Goal: Task Accomplishment & Management: Complete application form

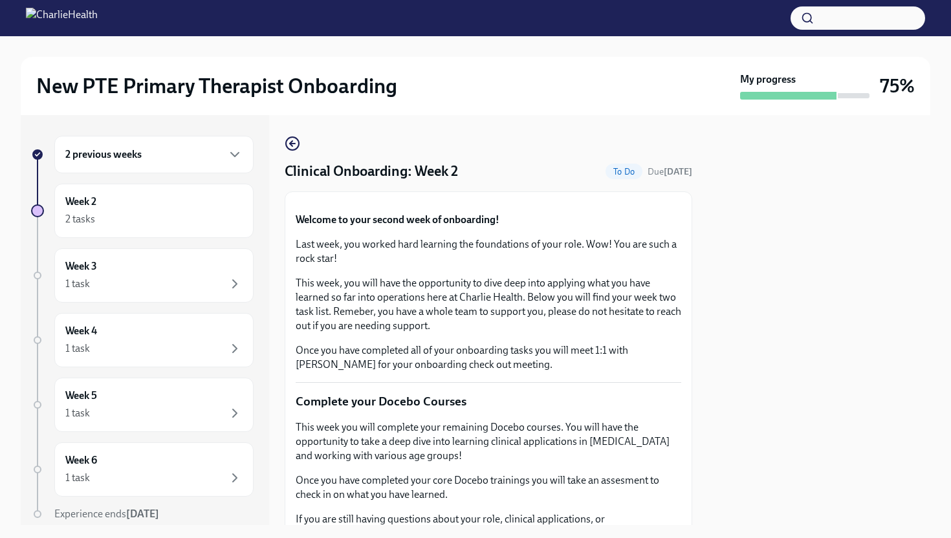
click at [171, 167] on div "2 previous weeks" at bounding box center [153, 155] width 199 height 38
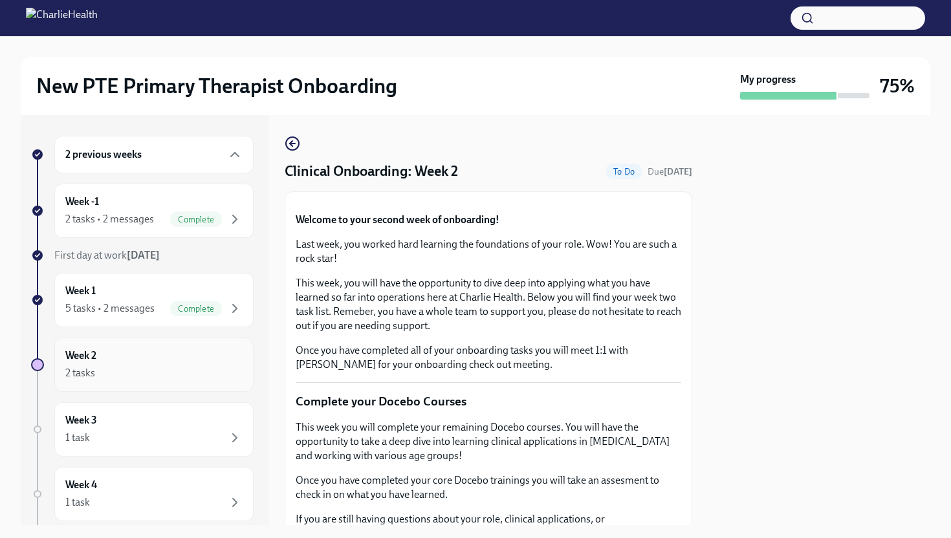
click at [149, 366] on div "2 tasks" at bounding box center [153, 373] width 177 height 16
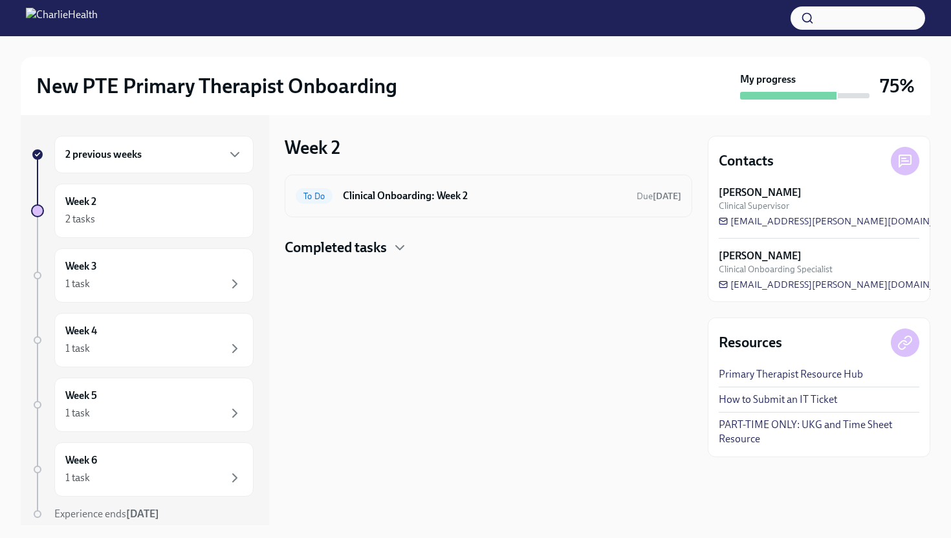
click at [594, 200] on h6 "Clinical Onboarding: Week 2" at bounding box center [484, 196] width 283 height 14
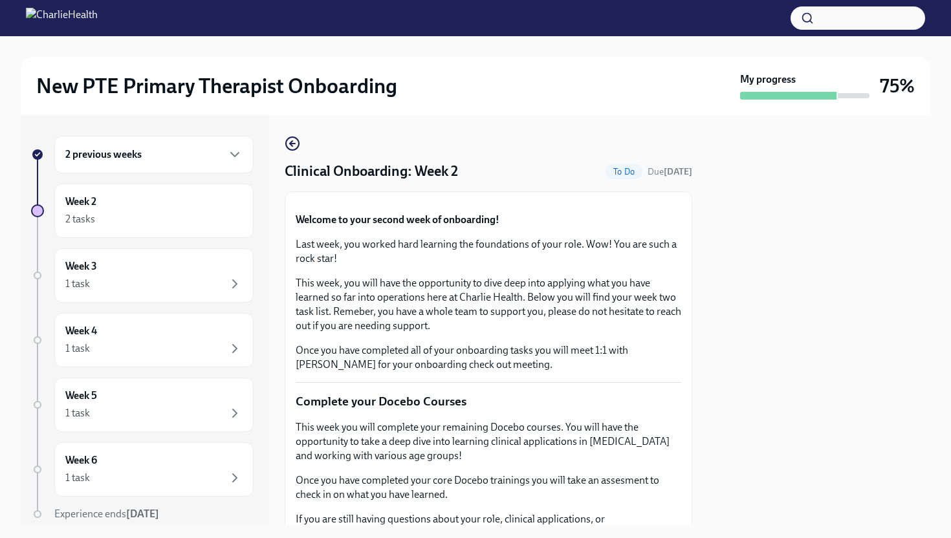
click at [894, 224] on div at bounding box center [818, 320] width 222 height 410
click at [739, 411] on div at bounding box center [818, 320] width 222 height 410
click at [670, 372] on div "Welcome to your second week of onboarding! Last week, you worked hard learning …" at bounding box center [487, 292] width 385 height 159
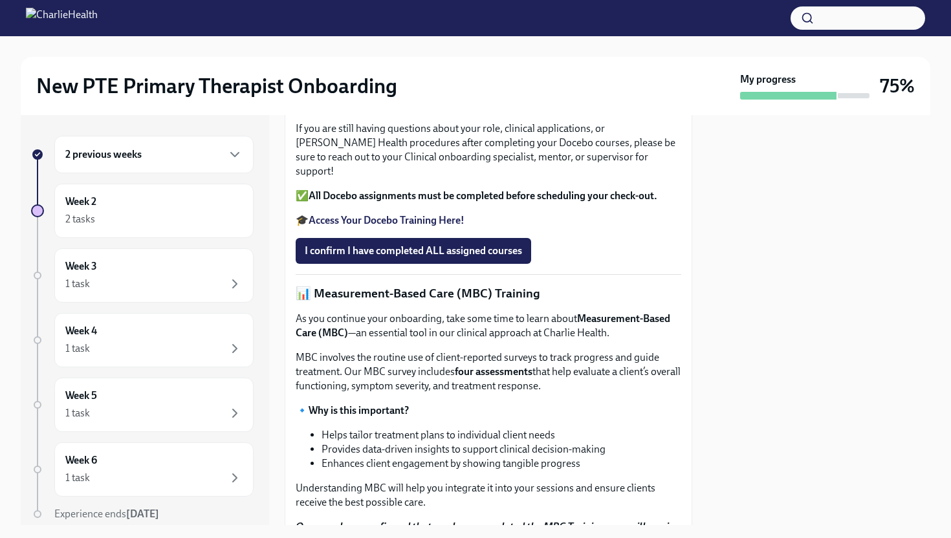
scroll to position [388, 0]
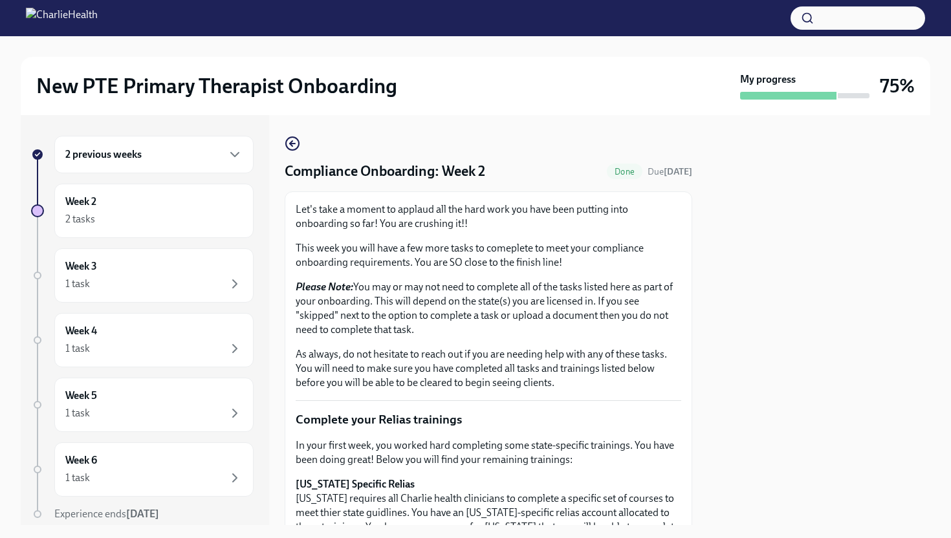
click at [756, 232] on div at bounding box center [818, 320] width 222 height 410
click at [695, 344] on div "2 previous weeks Week 2 2 tasks Week 3 1 task Week 4 1 task Week 5 1 task Week …" at bounding box center [475, 320] width 909 height 410
click at [657, 413] on p "Complete your Relias trainings" at bounding box center [487, 419] width 385 height 17
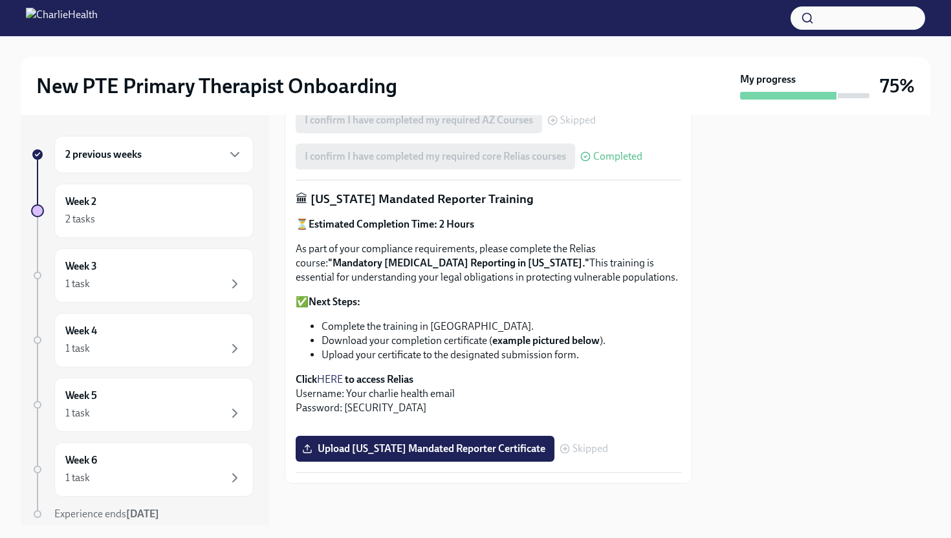
scroll to position [927, 0]
click at [521, 447] on span "Upload [US_STATE] Mandated Reporter Certificate" at bounding box center [425, 448] width 241 height 13
click at [0, 0] on input "Upload [US_STATE] Mandated Reporter Certificate" at bounding box center [0, 0] width 0 height 0
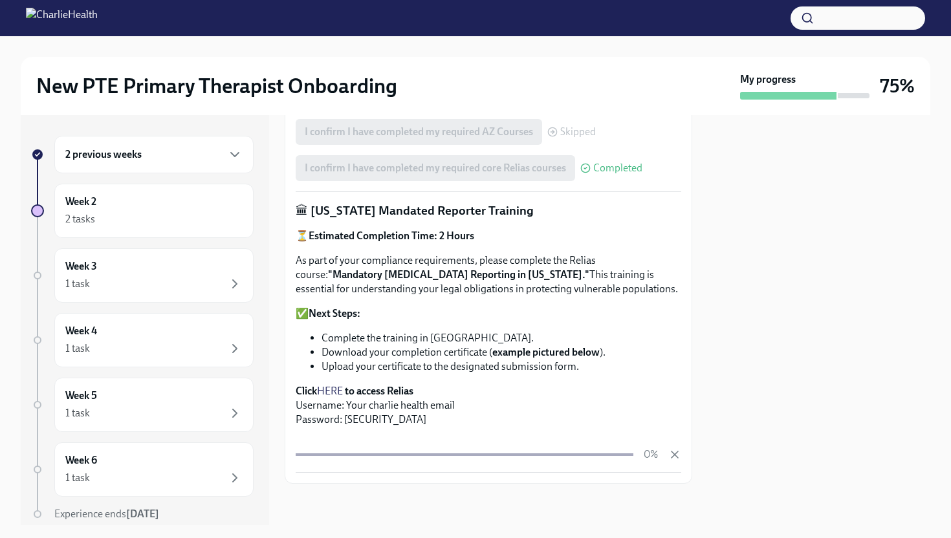
scroll to position [916, 0]
click at [743, 303] on div at bounding box center [818, 320] width 222 height 410
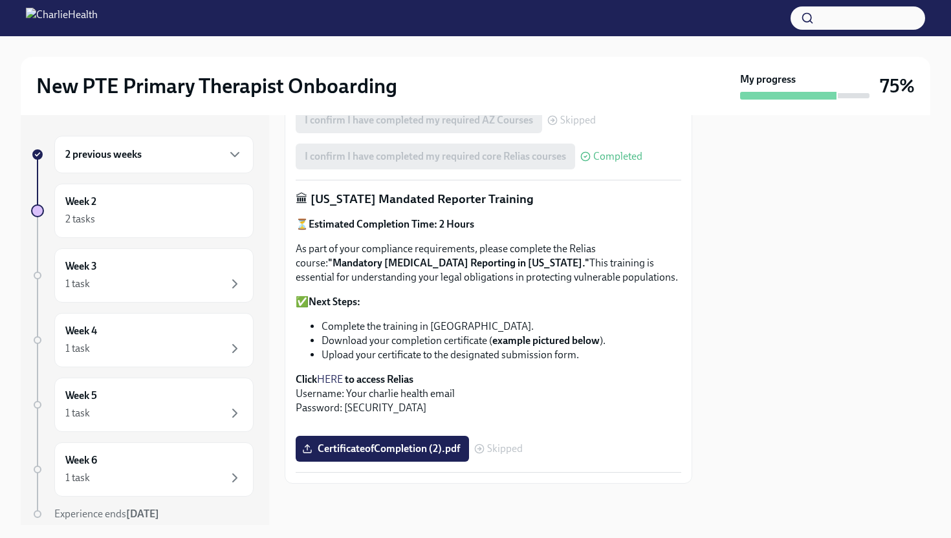
scroll to position [927, 0]
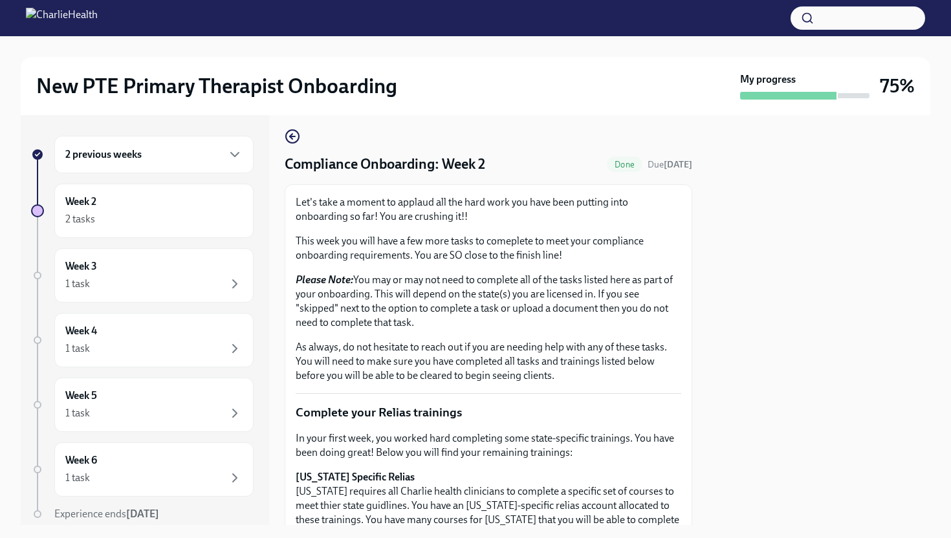
scroll to position [0, 0]
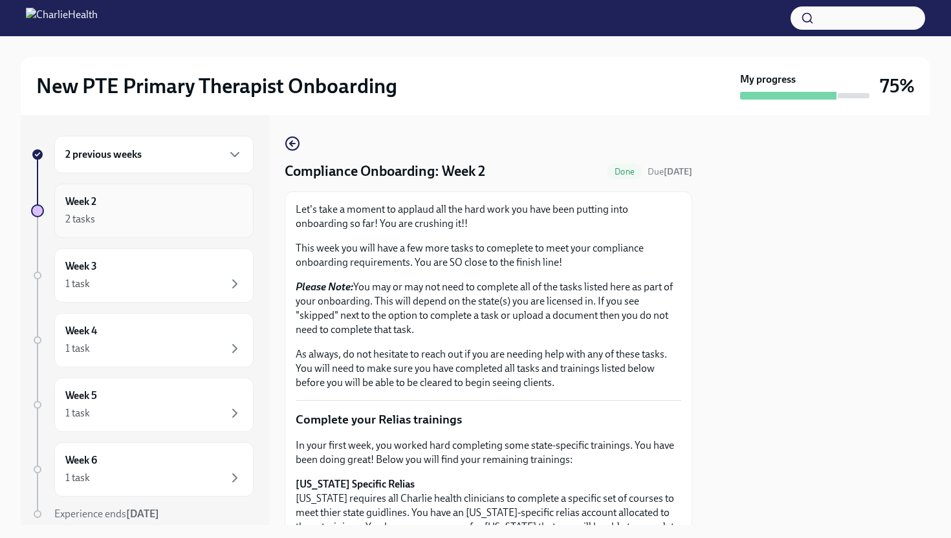
click at [171, 202] on div "Week 2 2 tasks" at bounding box center [153, 211] width 177 height 32
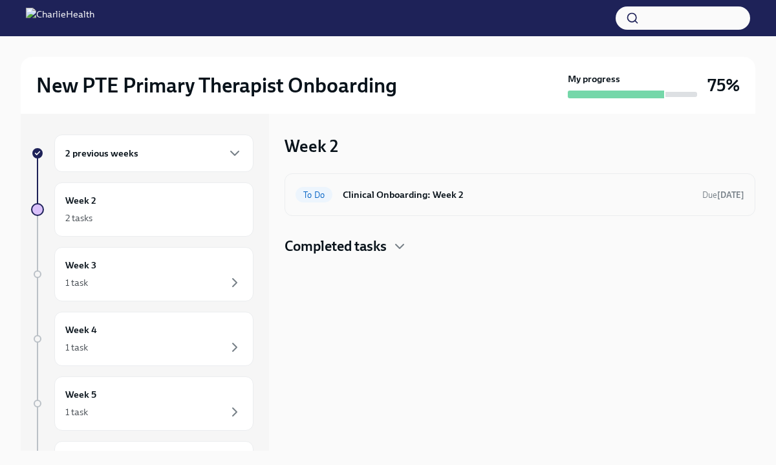
click at [459, 203] on div "To Do Clinical Onboarding: Week 2 Due [DATE]" at bounding box center [519, 194] width 449 height 21
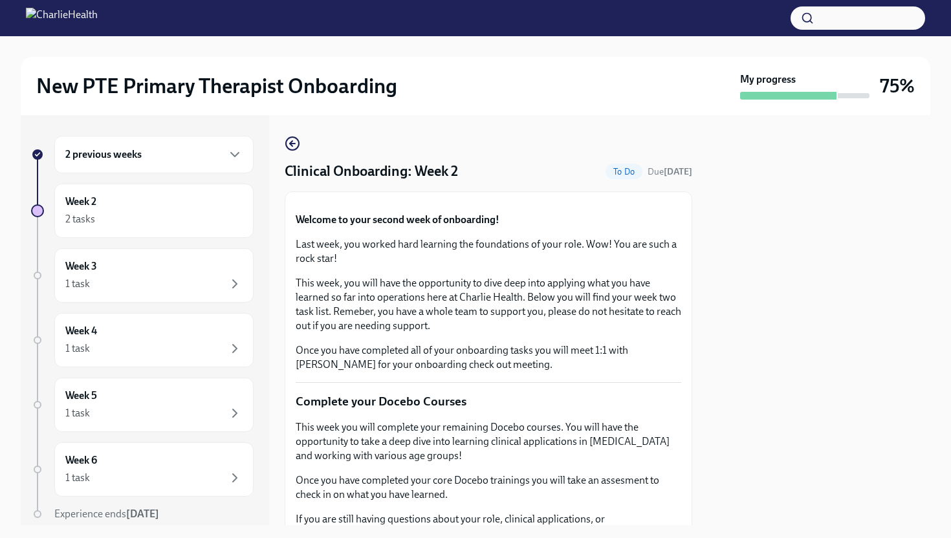
click at [892, 243] on div at bounding box center [818, 320] width 222 height 410
click at [652, 202] on button "Zoom image" at bounding box center [487, 202] width 385 height 0
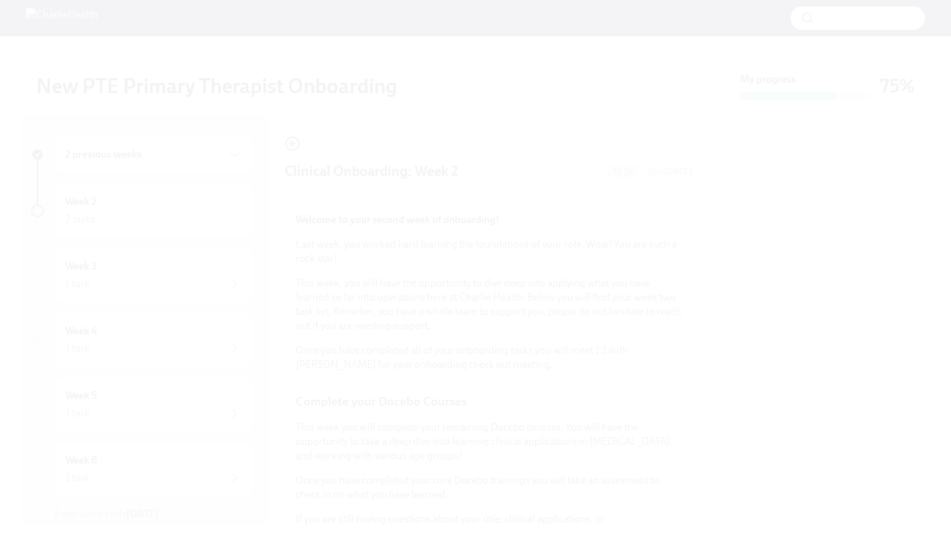
click at [652, 340] on button "Unzoom image" at bounding box center [475, 269] width 951 height 538
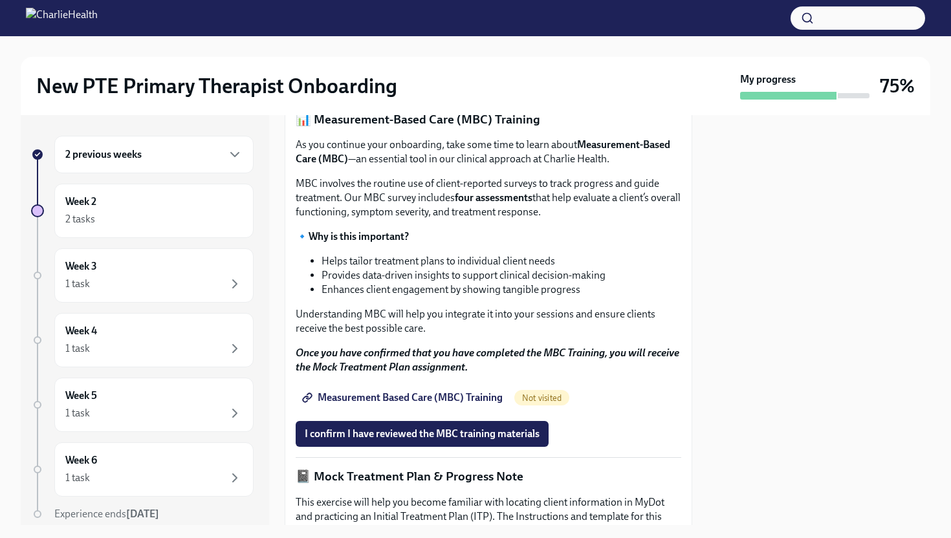
scroll to position [569, 0]
